Goal: Complete application form

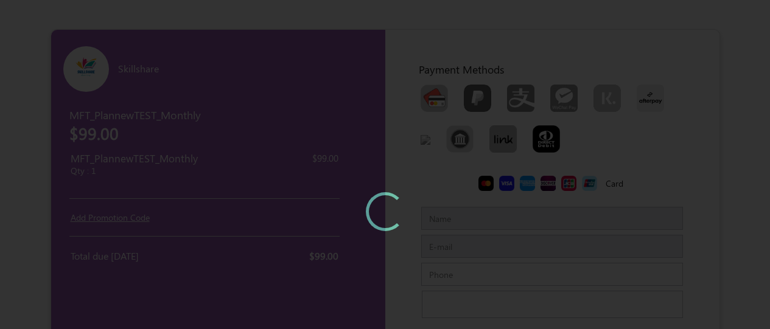
type input "MFTTestCustomerSep"
type input "[EMAIL_ADDRESS][DOMAIN_NAME]"
type input "7373968085"
type input "[PERSON_NAME][GEOGRAPHIC_DATA]"
type input "600073600100"
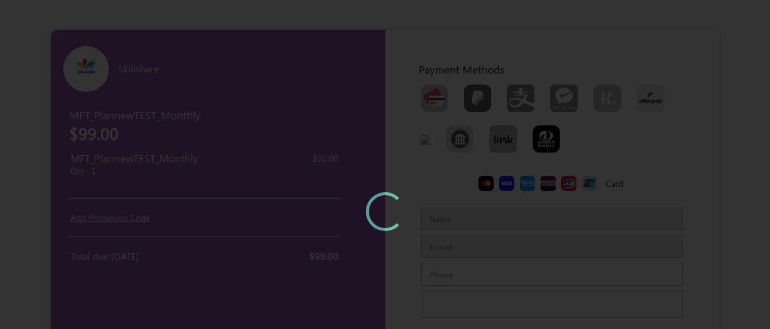
type input "Chennaichennai"
type input "IndiaIndia"
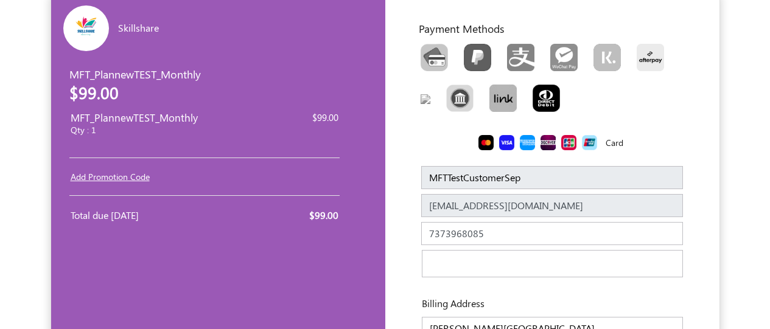
scroll to position [62, 0]
